Goal: Information Seeking & Learning: Check status

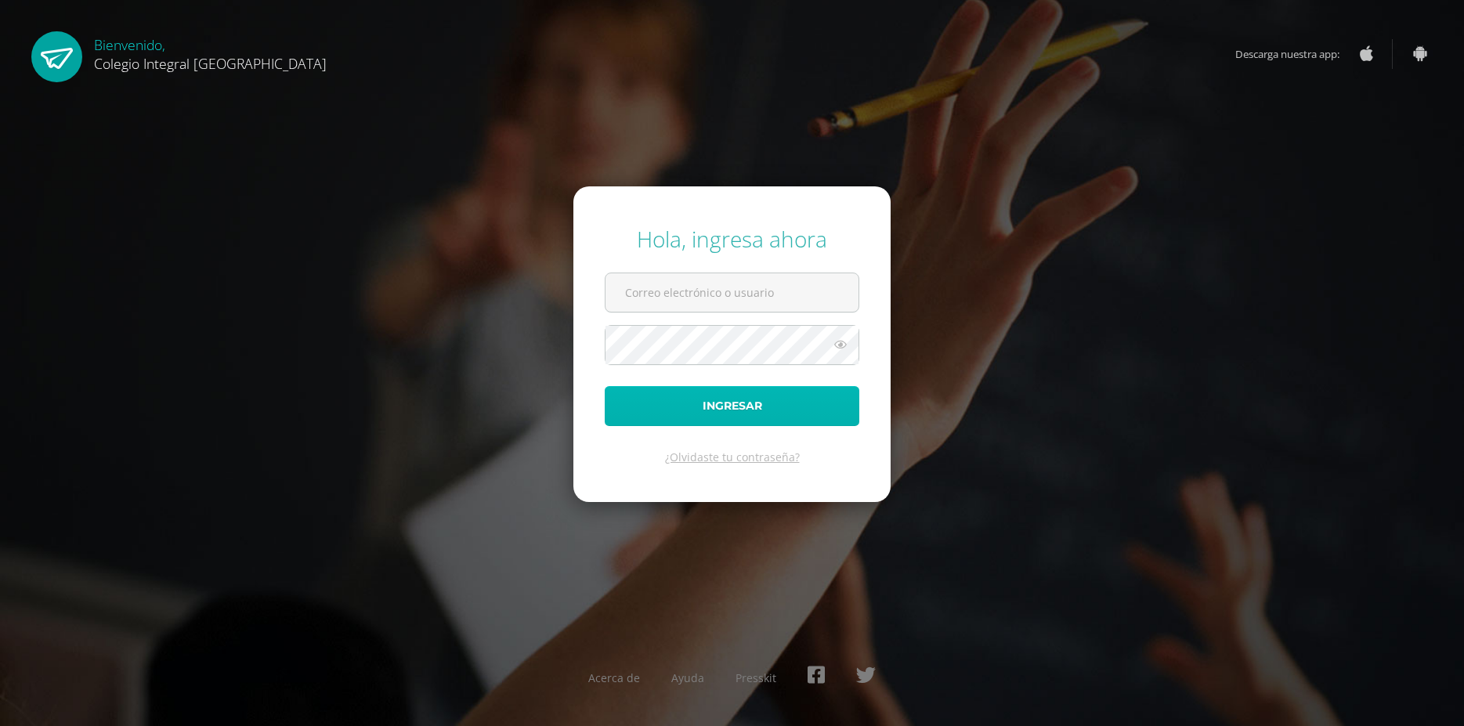
click at [676, 407] on button "Ingresar" at bounding box center [732, 406] width 255 height 40
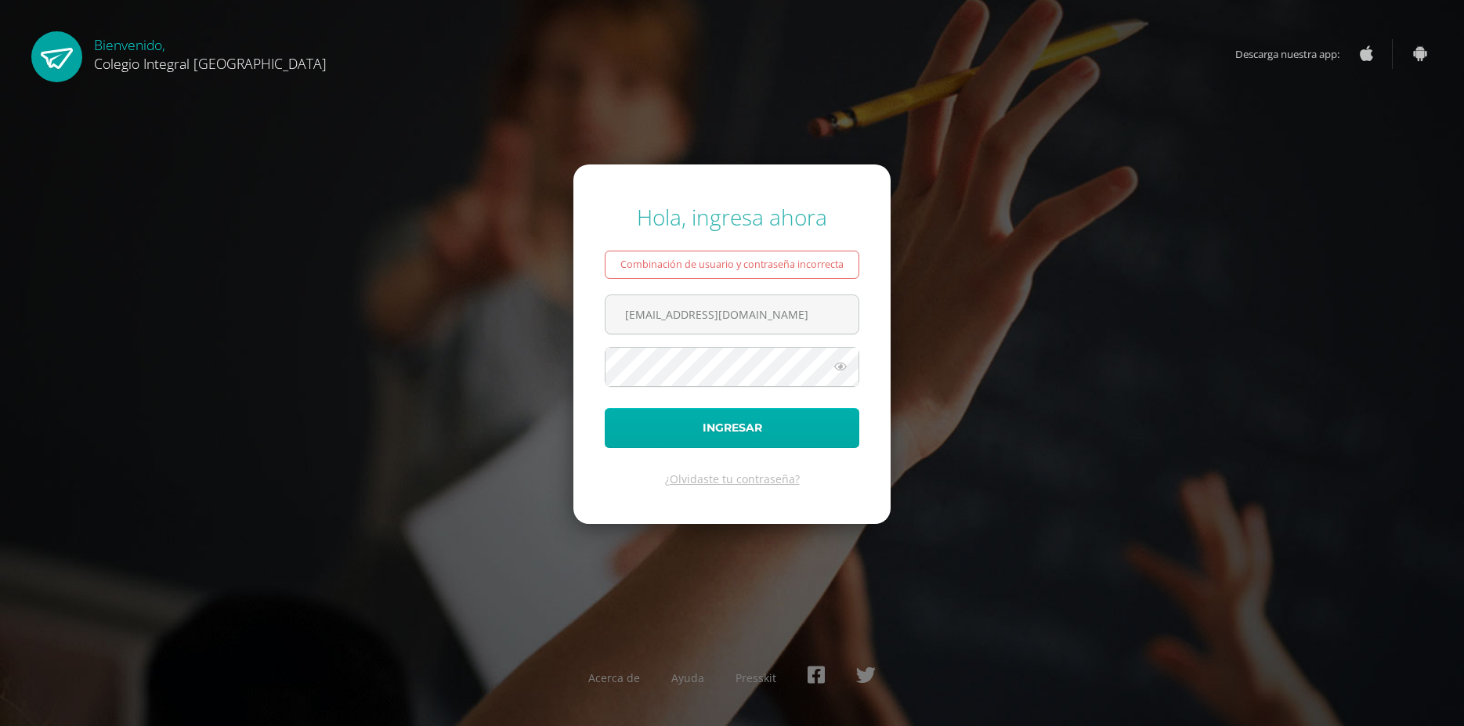
type input "202118@colegioelfaro.edu.gt"
click at [718, 437] on button "Ingresar" at bounding box center [732, 428] width 255 height 40
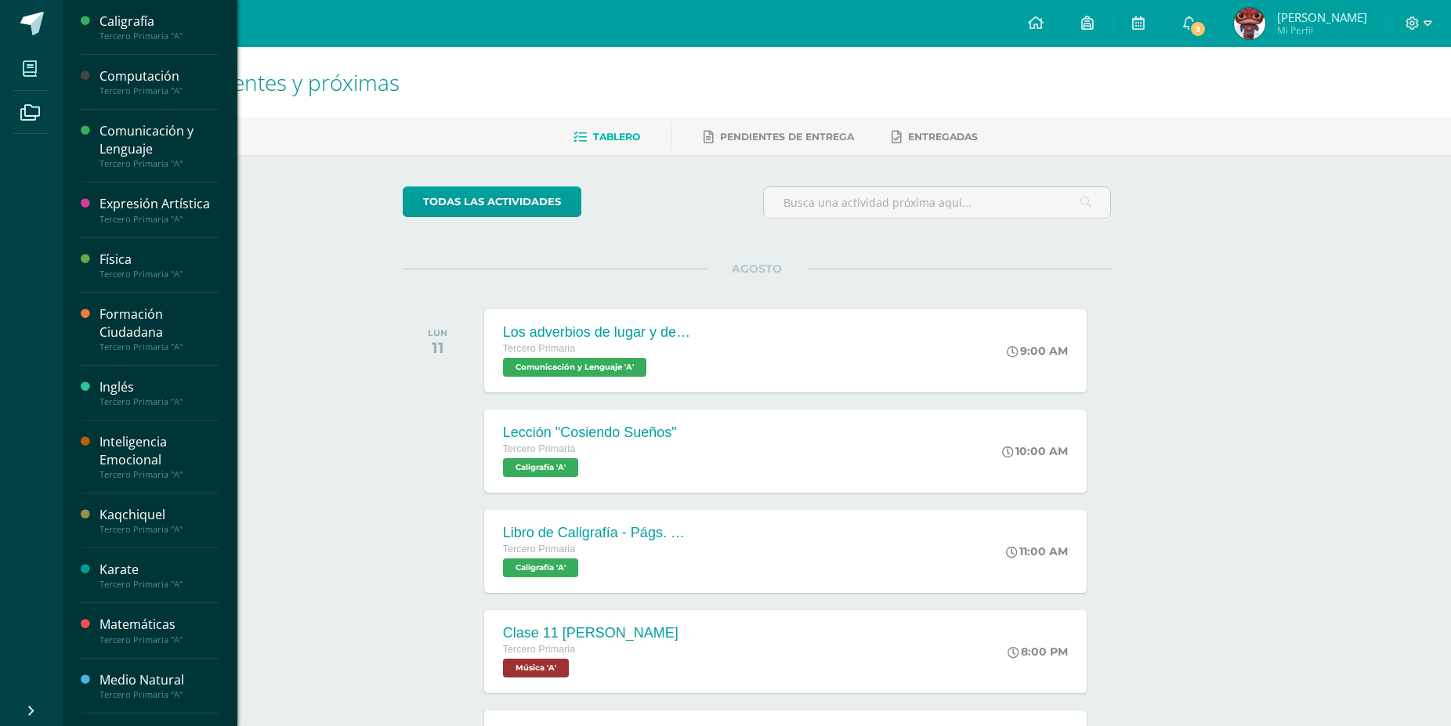
click at [30, 65] on icon at bounding box center [30, 69] width 14 height 16
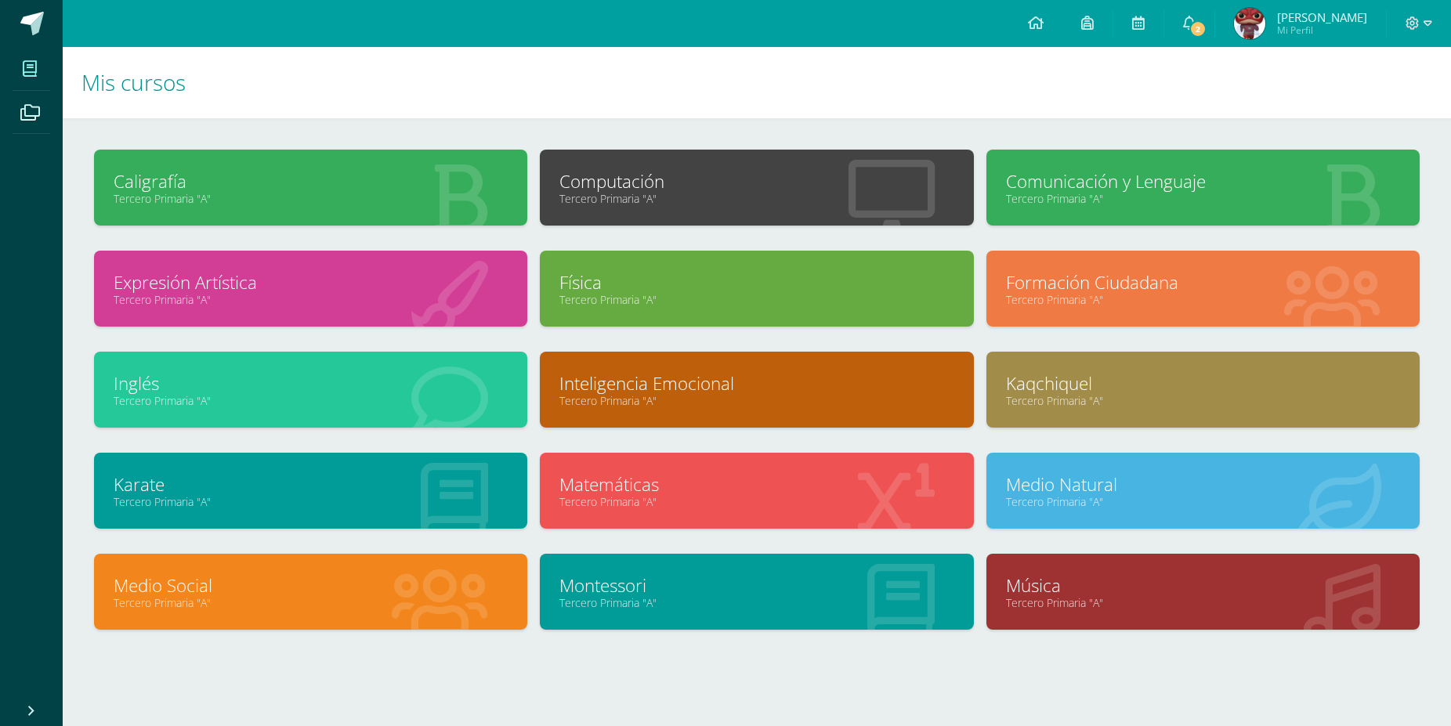
click at [97, 392] on div "Inglés Tercero Primaria "A"" at bounding box center [310, 390] width 433 height 76
click at [166, 379] on link "Inglés" at bounding box center [311, 383] width 394 height 24
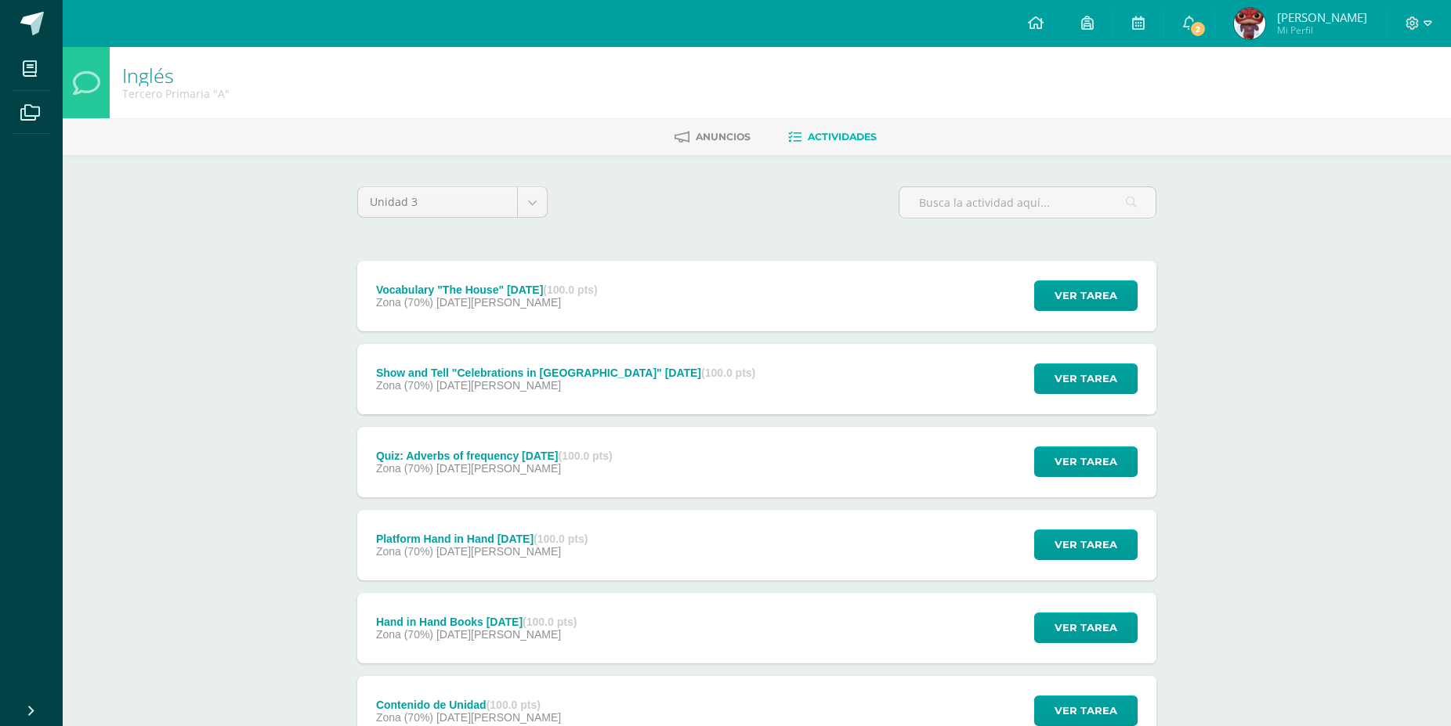
click at [557, 510] on div "Platform Hand in Hand [DATE] (100.0 pts) Zona (70%) [DATE][PERSON_NAME]" at bounding box center [481, 545] width 249 height 70
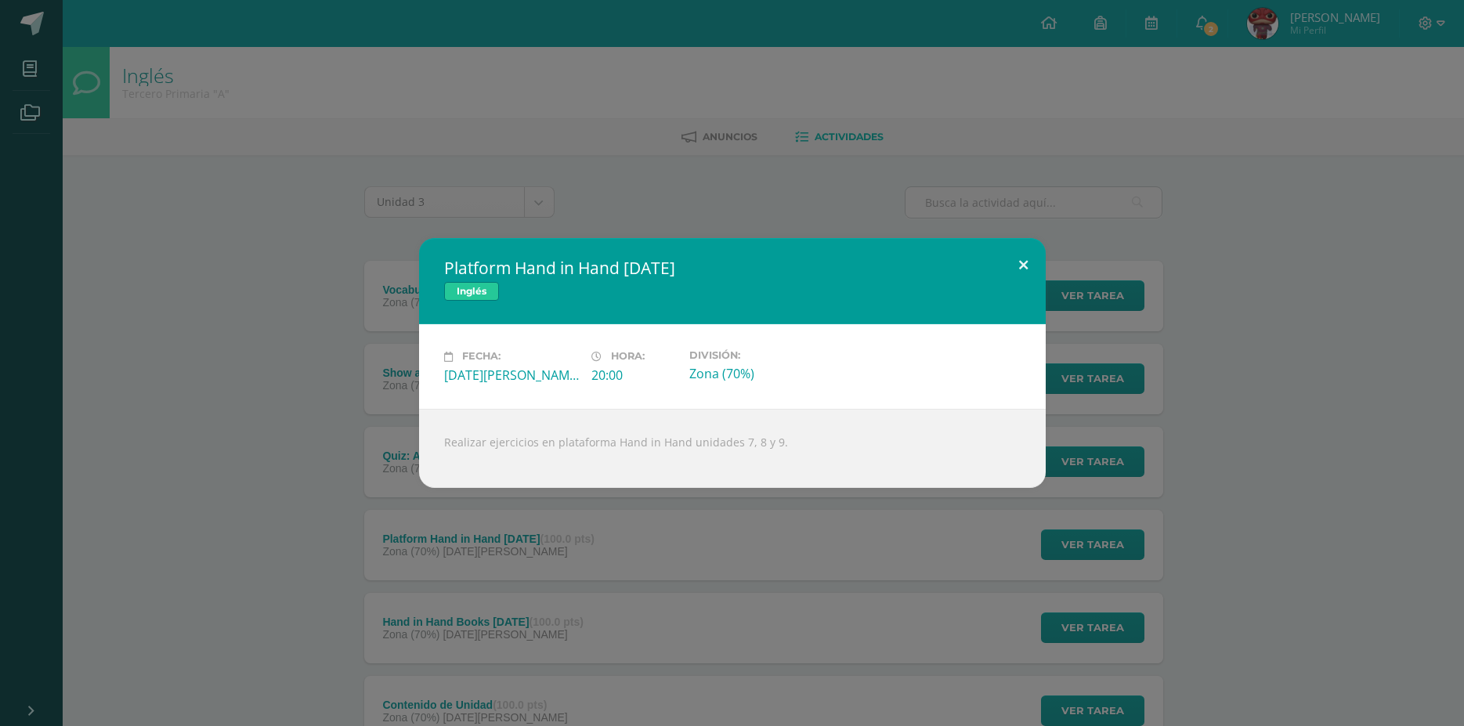
click at [1018, 267] on button at bounding box center [1023, 264] width 45 height 53
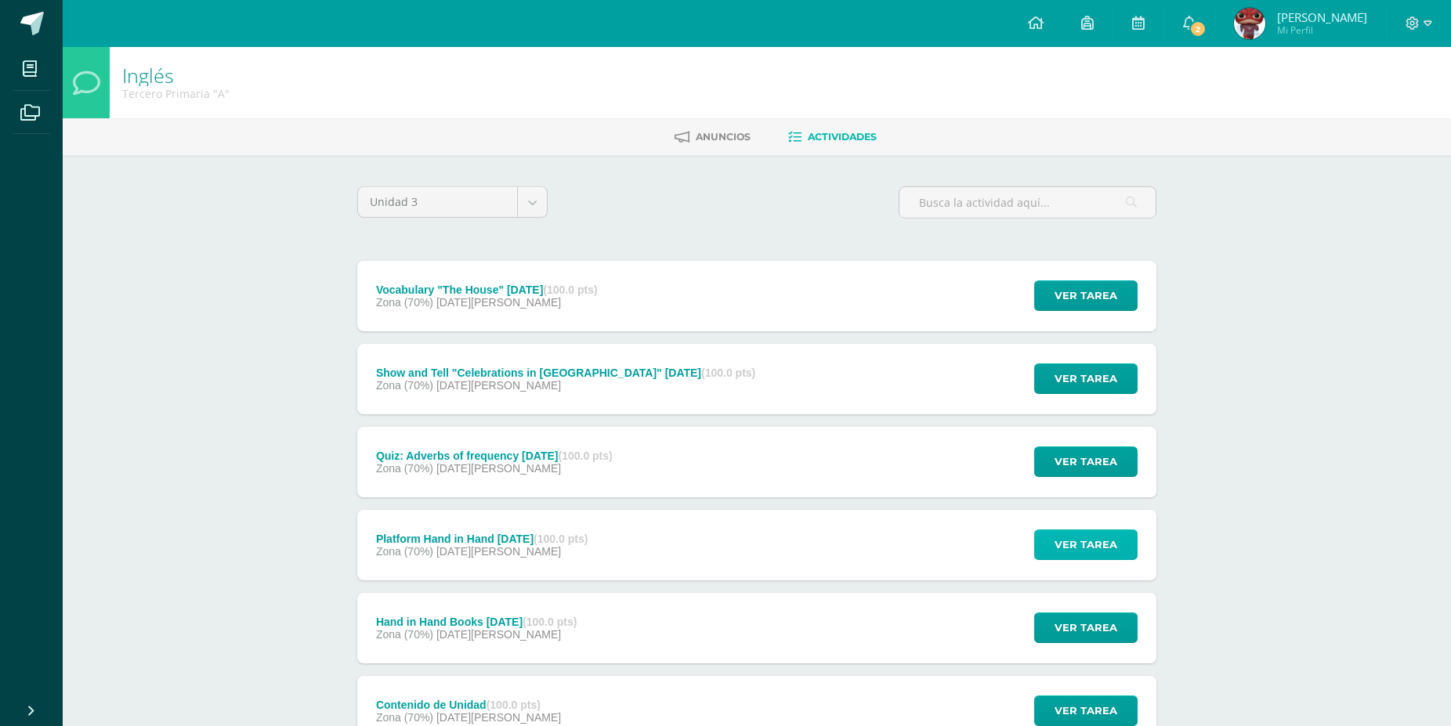
click at [1068, 530] on span "Ver tarea" at bounding box center [1085, 544] width 63 height 29
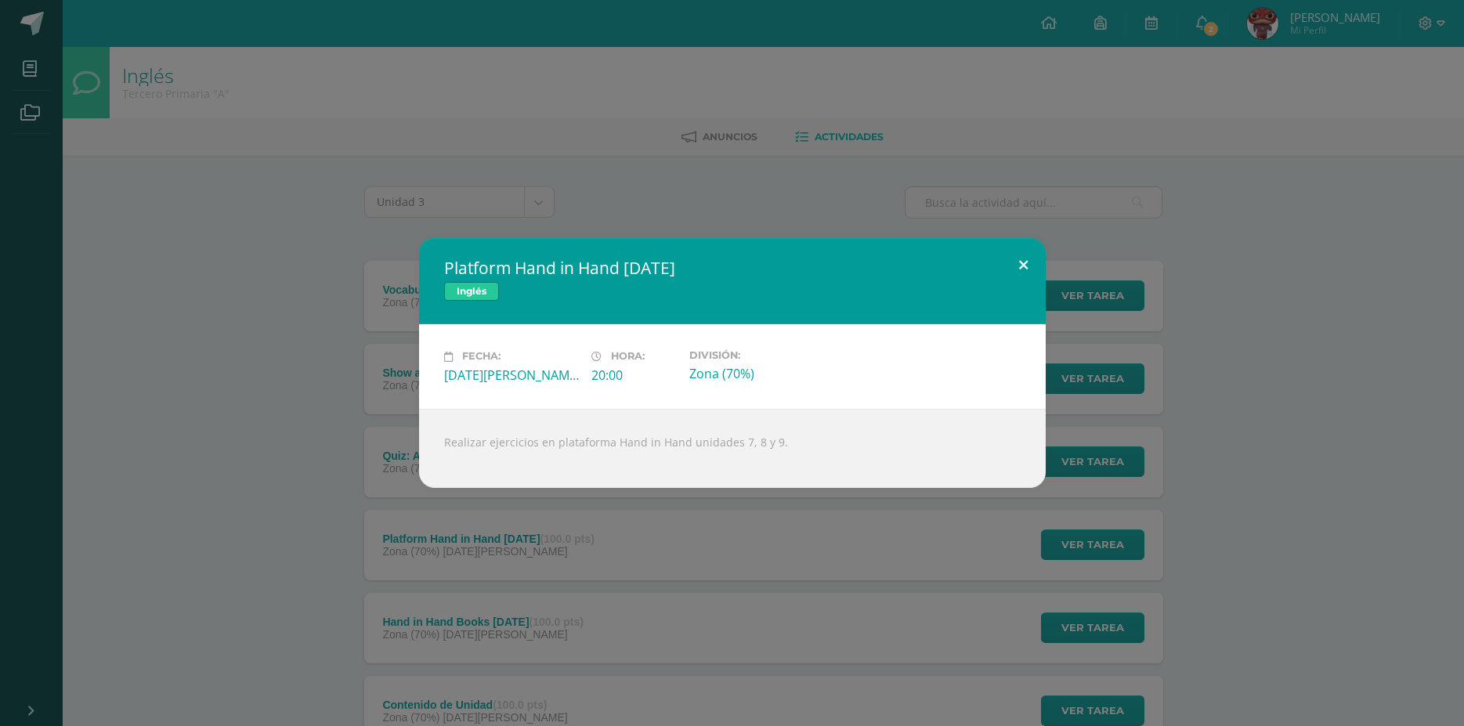
click at [1023, 268] on button at bounding box center [1023, 264] width 45 height 53
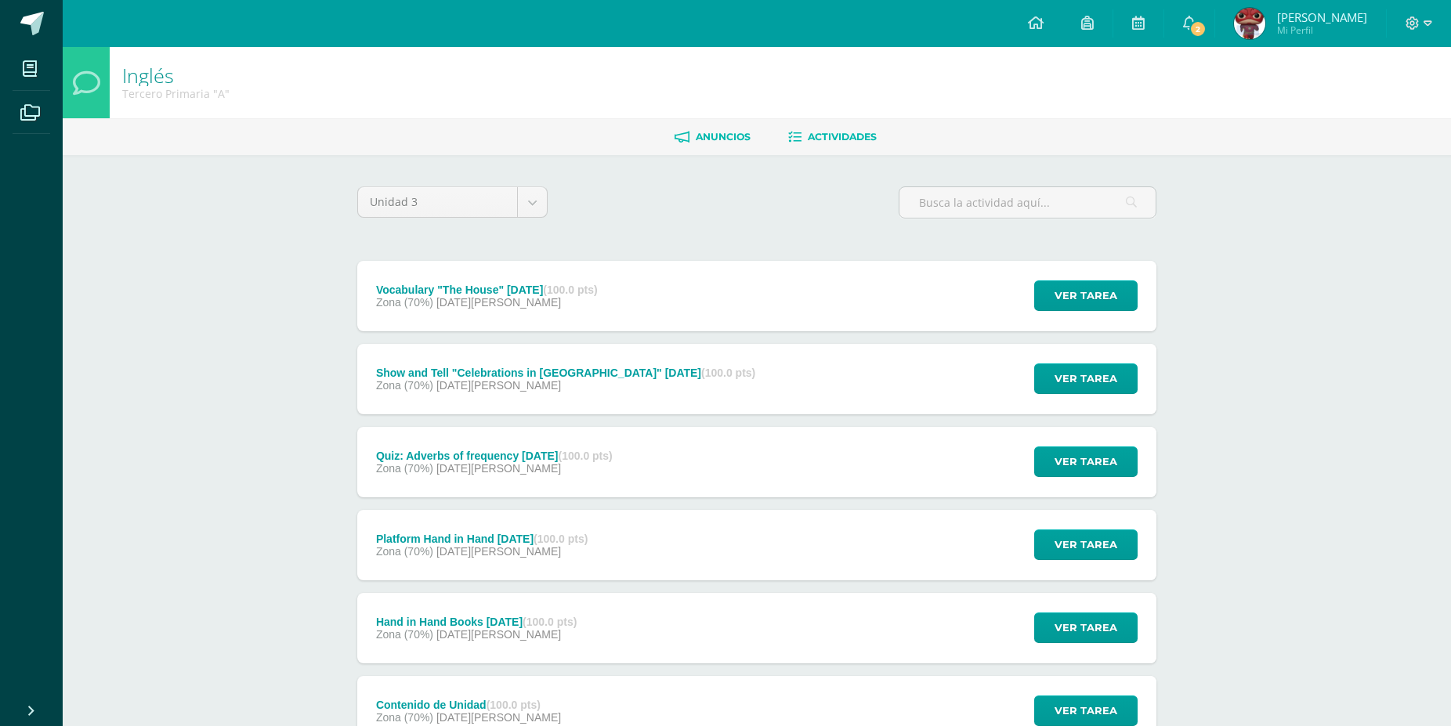
click at [714, 132] on span "Anuncios" at bounding box center [723, 137] width 55 height 12
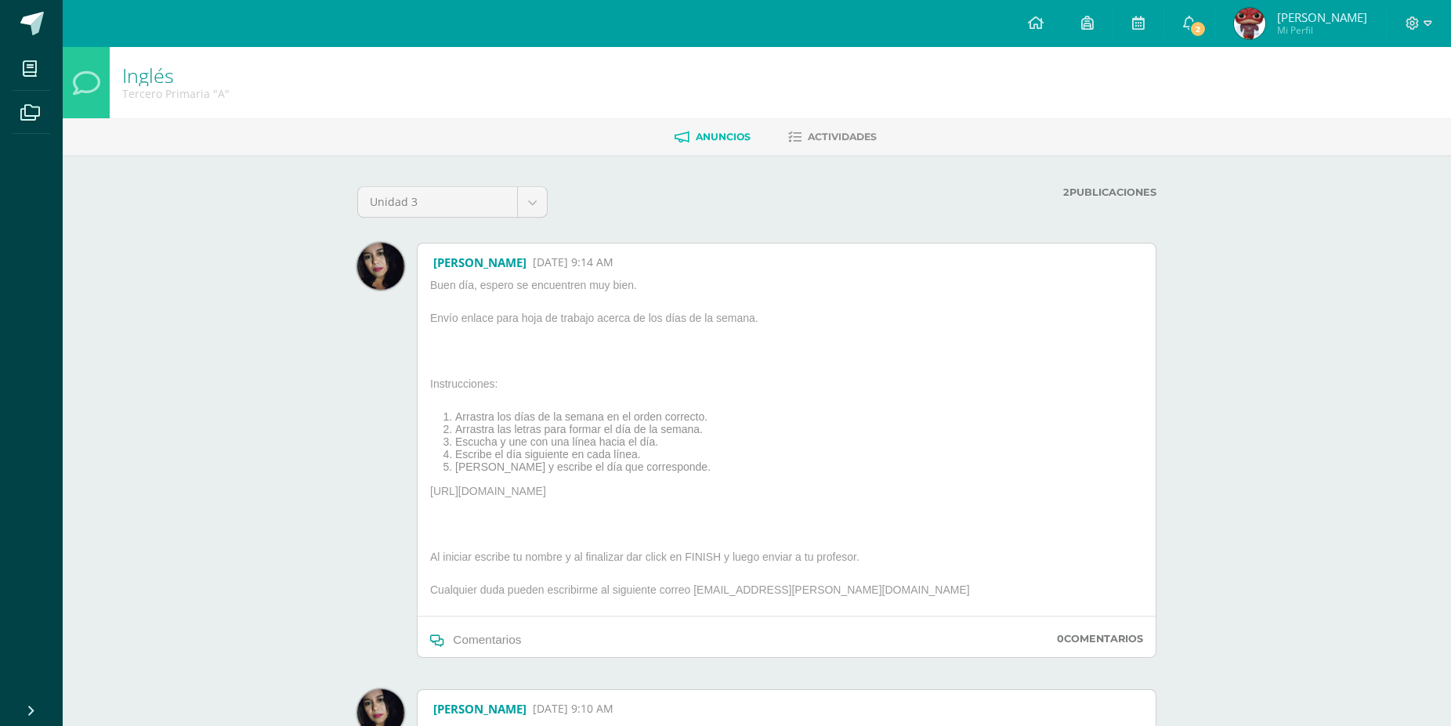
click at [570, 199] on div at bounding box center [622, 208] width 136 height 44
click at [1110, 20] on link at bounding box center [1087, 23] width 50 height 47
click at [1043, 20] on icon at bounding box center [1036, 23] width 16 height 14
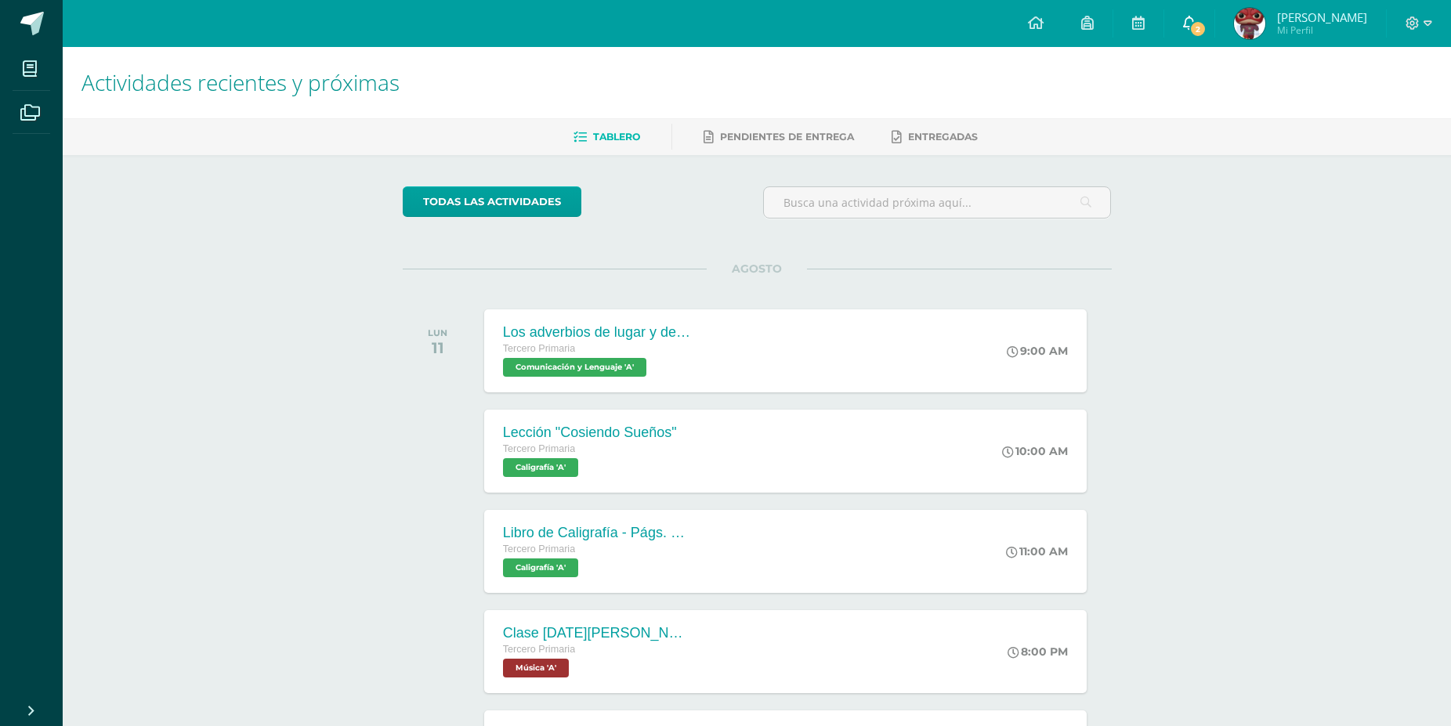
click at [1205, 29] on span "2" at bounding box center [1197, 28] width 17 height 17
